Goal: Task Accomplishment & Management: Manage account settings

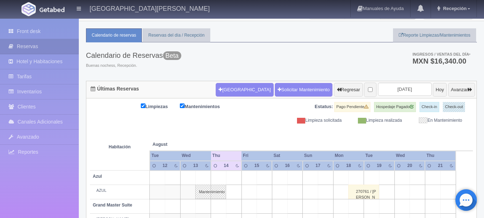
scroll to position [11, 0]
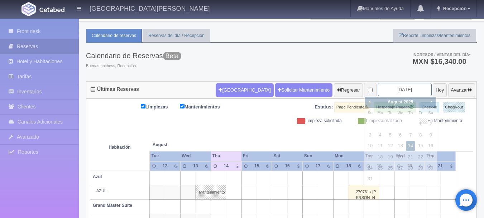
click at [395, 89] on input "2025-08-14" at bounding box center [405, 89] width 54 height 13
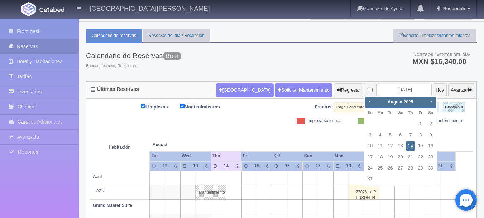
click at [431, 100] on span "Next" at bounding box center [431, 102] width 6 height 6
click at [381, 135] on link "8" at bounding box center [380, 135] width 9 height 10
type input "2025-09-08"
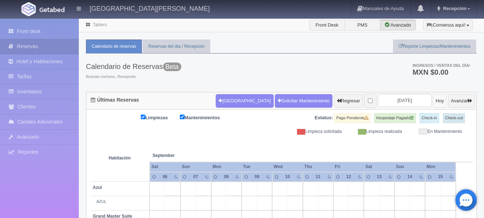
click at [434, 100] on button "Hoy" at bounding box center [440, 101] width 14 height 14
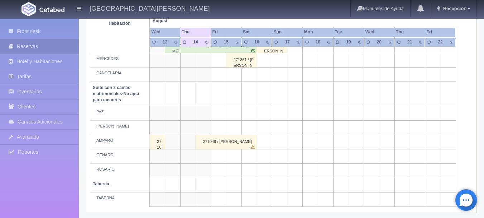
scroll to position [534, 0]
